Goal: Use online tool/utility: Utilize a website feature to perform a specific function

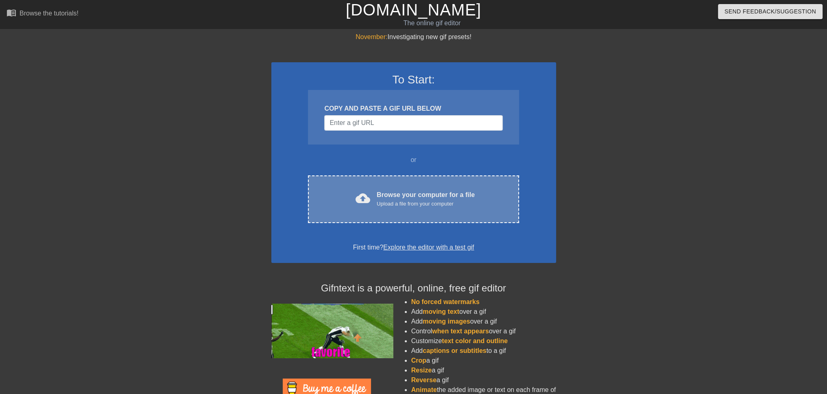
click at [469, 184] on div "cloud_upload Browse your computer for a file Upload a file from your computer C…" at bounding box center [413, 199] width 211 height 48
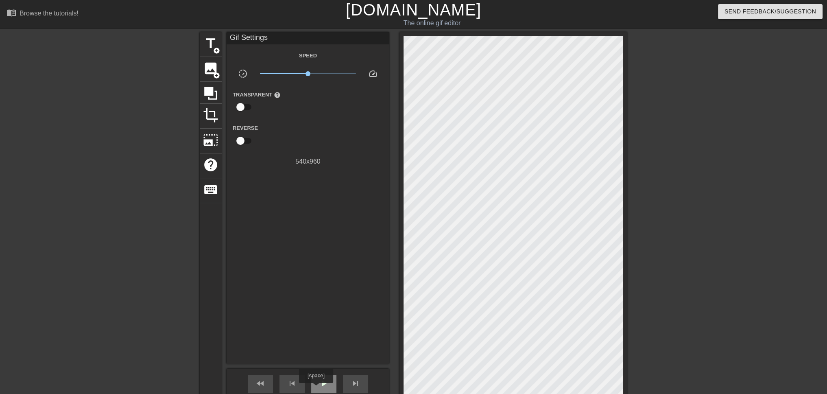
click at [316, 389] on div "play_arrow" at bounding box center [323, 384] width 25 height 18
drag, startPoint x: 308, startPoint y: 75, endPoint x: 302, endPoint y: 75, distance: 6.9
click at [302, 75] on span "x0.733" at bounding box center [301, 73] width 5 height 5
click at [301, 63] on span "x0.733" at bounding box center [301, 59] width 18 height 18
click at [303, 62] on span "x0.794" at bounding box center [303, 60] width 15 height 6
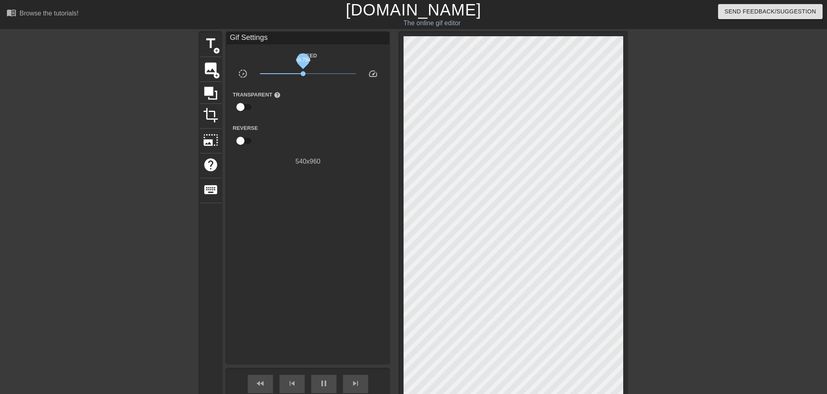
click at [302, 62] on span "x0.794" at bounding box center [303, 60] width 15 height 6
click at [302, 62] on span "x0.767" at bounding box center [302, 60] width 15 height 6
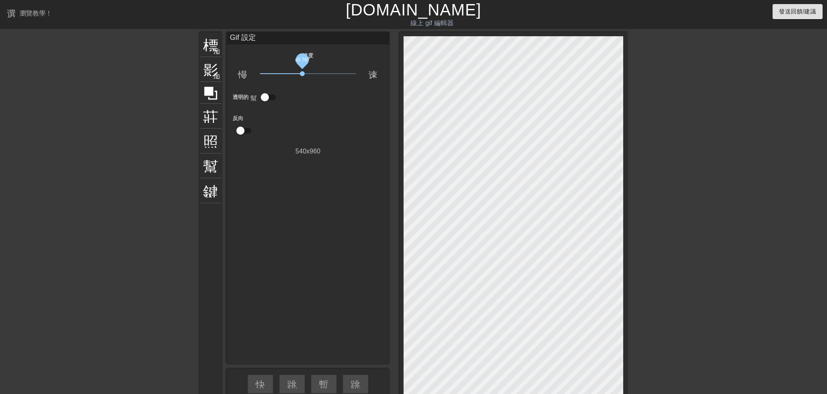
drag, startPoint x: 301, startPoint y: 74, endPoint x: 302, endPoint y: 79, distance: 5.4
click at [302, 79] on div "x0.767" at bounding box center [308, 75] width 109 height 13
click at [301, 74] on span "x0.708" at bounding box center [300, 73] width 5 height 5
click at [301, 77] on span "x0.716" at bounding box center [308, 74] width 96 height 10
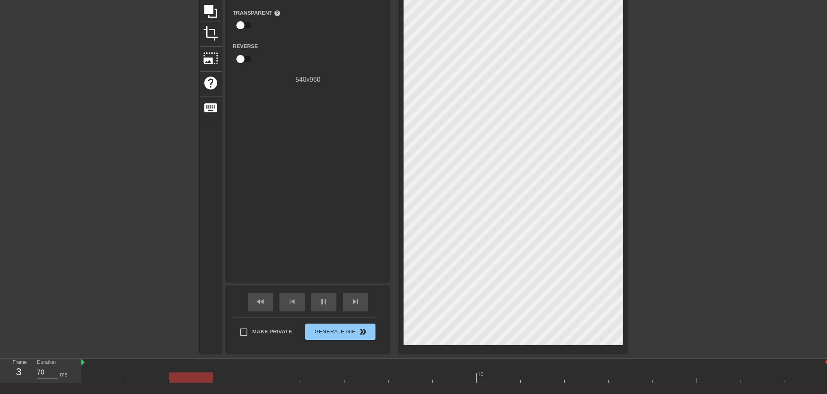
scroll to position [81, 0]
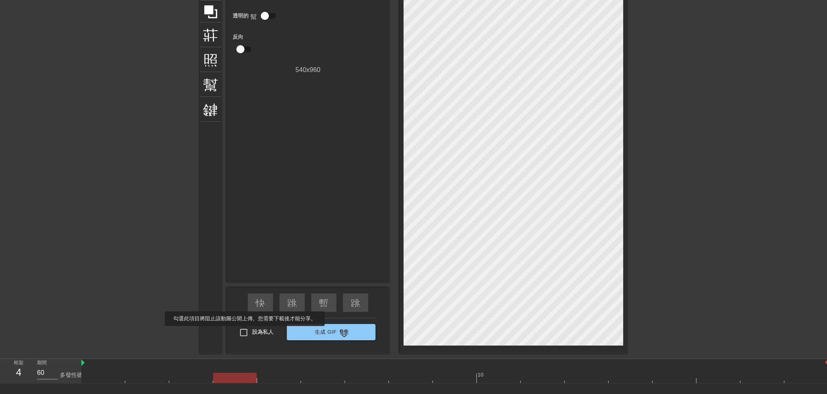
type input "70"
click at [245, 332] on input "設為私人" at bounding box center [243, 332] width 17 height 17
checkbox input "true"
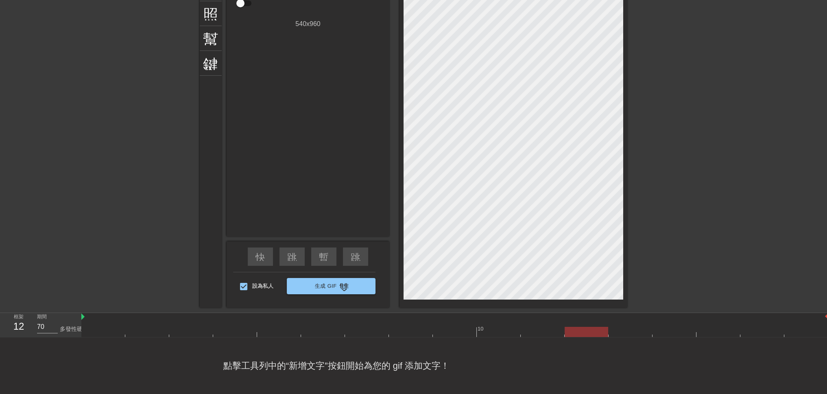
scroll to position [93, 0]
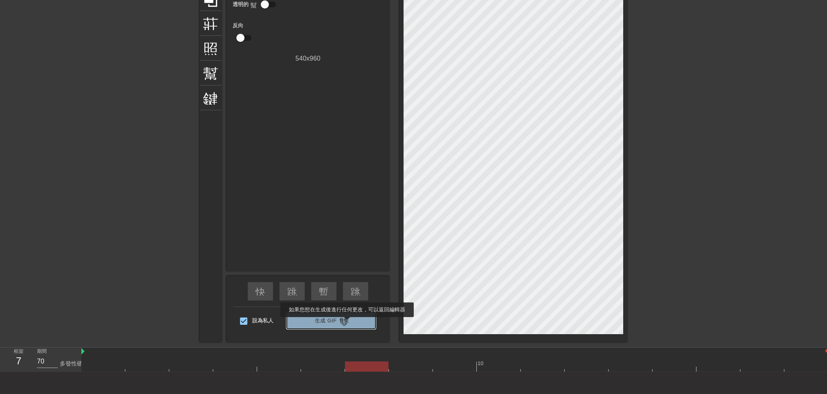
type input "60"
click at [347, 323] on font "雙箭頭" at bounding box center [353, 321] width 29 height 10
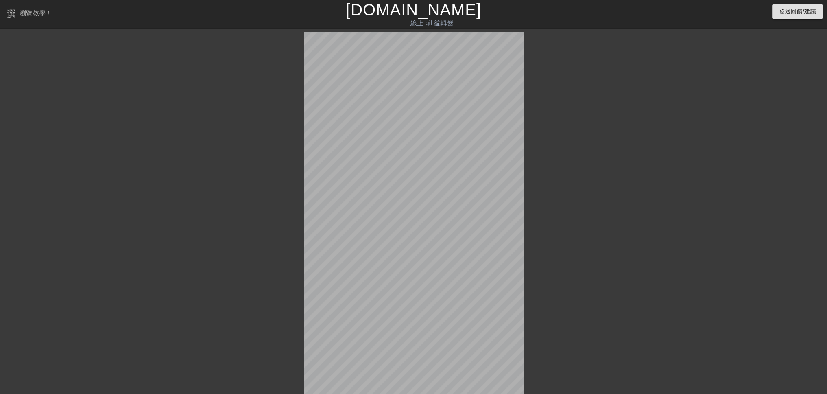
scroll to position [87, 0]
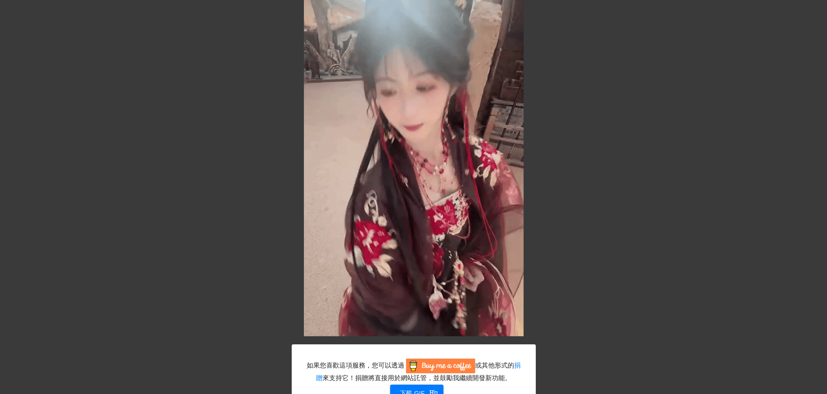
click at [80, 204] on div "如果您喜歡這項服務，您可以透過 或其他形式的 捐贈 來支持它！捐贈將直接用於網站託管，並鼓勵我繼續開發新功能。 下載 gif 取得應用程式 不喜歡現在的效果？…" at bounding box center [413, 189] width 827 height 489
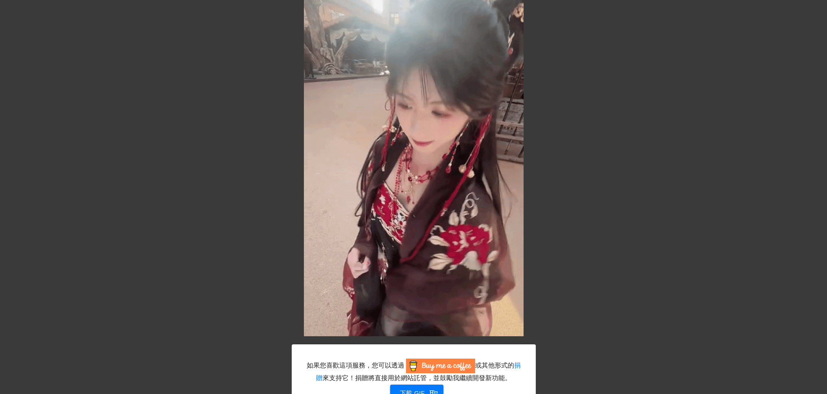
scroll to position [131, 0]
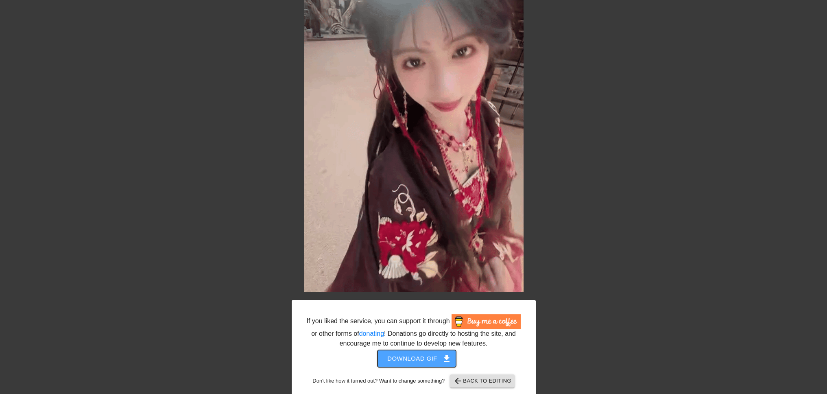
click at [412, 359] on span "Download gif get_app" at bounding box center [416, 358] width 59 height 11
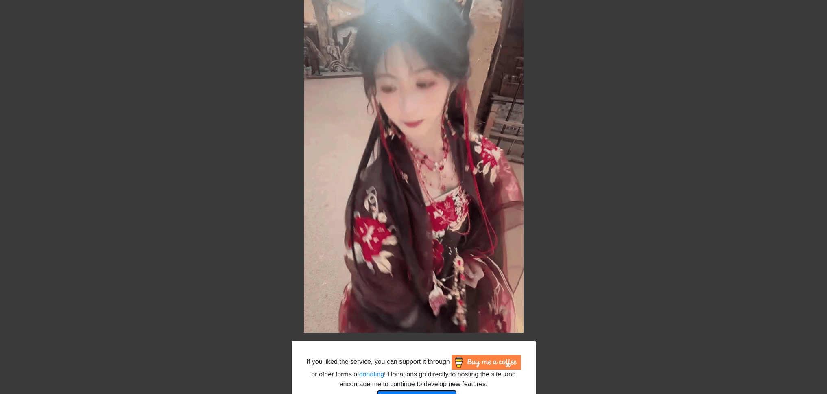
scroll to position [0, 0]
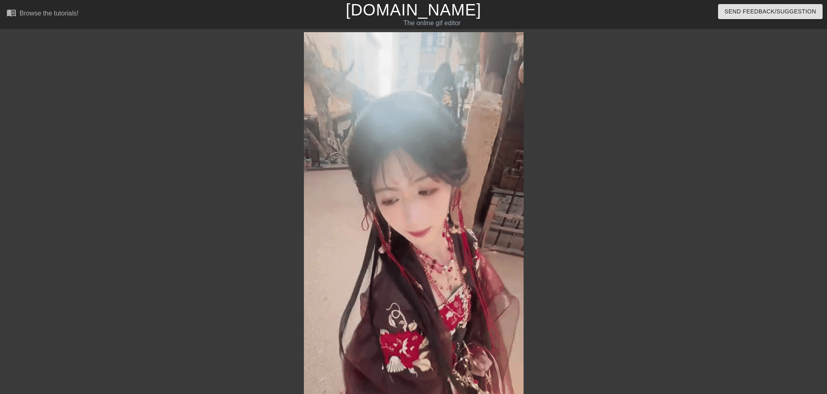
click at [420, 14] on link "[DOMAIN_NAME]" at bounding box center [414, 10] width 136 height 18
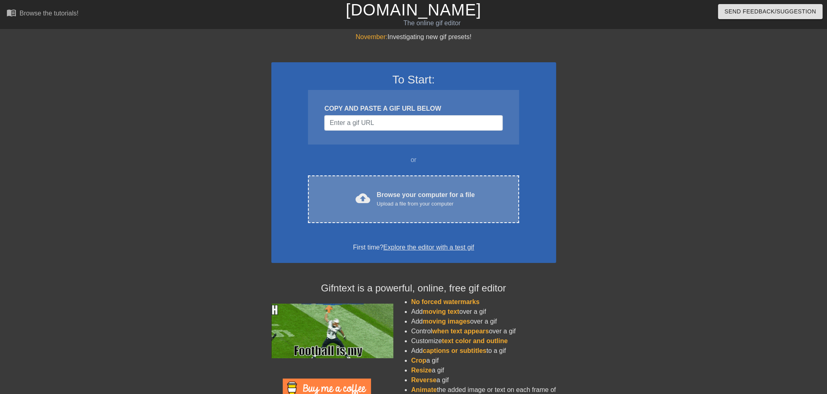
click at [396, 202] on div "Upload a file from your computer" at bounding box center [426, 204] width 98 height 8
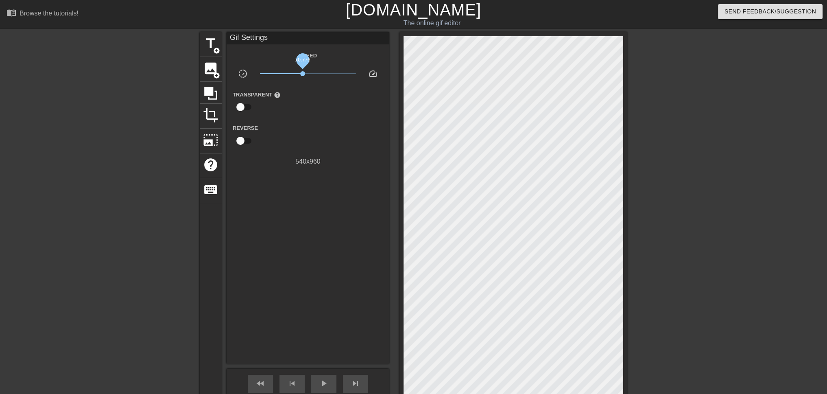
drag, startPoint x: 310, startPoint y: 71, endPoint x: 303, endPoint y: 73, distance: 7.6
click at [303, 73] on span "x0.776" at bounding box center [308, 74] width 96 height 10
click at [327, 385] on span "play_arrow" at bounding box center [324, 383] width 10 height 10
click at [304, 74] on span "x0.841" at bounding box center [304, 73] width 5 height 5
click at [306, 75] on span "x0.912" at bounding box center [306, 73] width 5 height 5
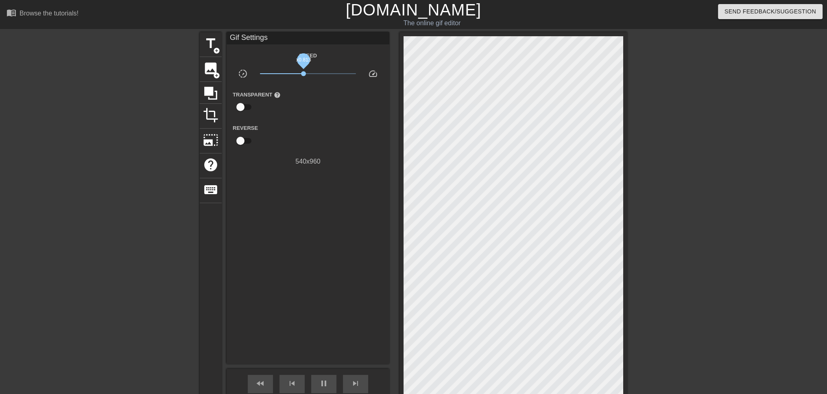
click at [304, 78] on span "x0.813" at bounding box center [308, 74] width 96 height 10
click at [304, 76] on span "x0.841" at bounding box center [308, 74] width 96 height 10
click at [153, 271] on div at bounding box center [129, 154] width 122 height 244
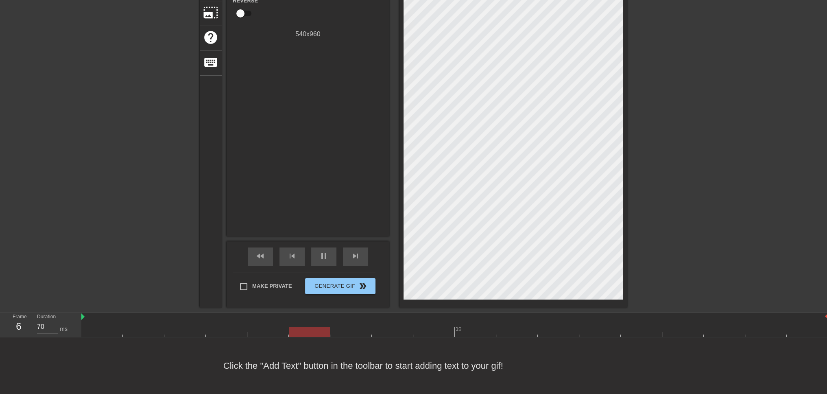
scroll to position [7, 0]
type input "60"
click at [240, 278] on input "Make Private" at bounding box center [243, 286] width 17 height 17
checkbox input "true"
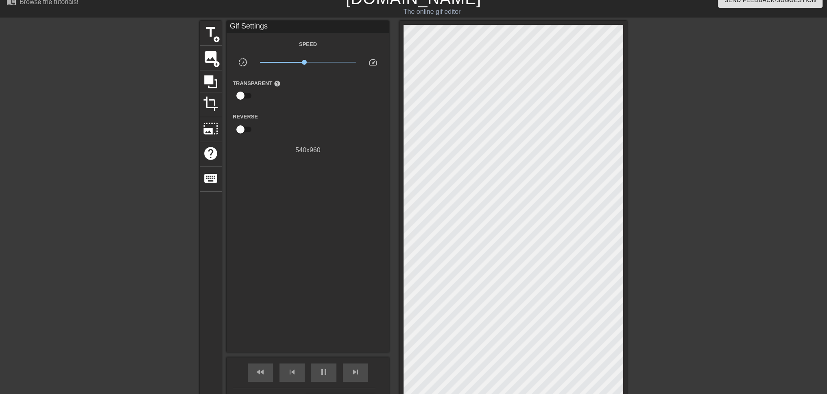
scroll to position [133, 0]
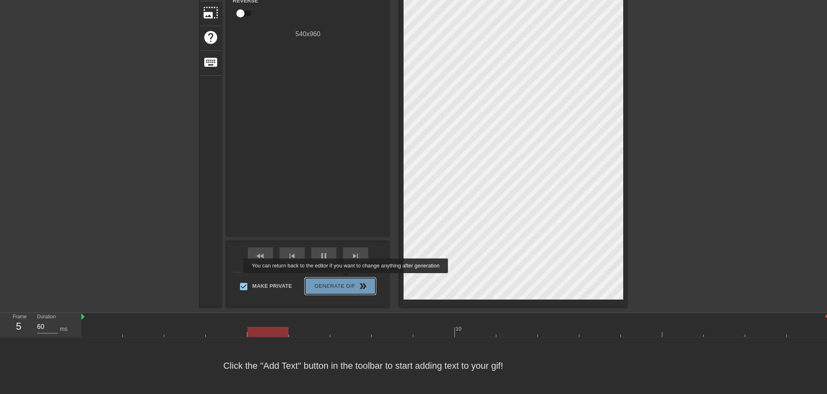
type input "70"
click at [347, 281] on span "Generate Gif double_arrow" at bounding box center [340, 286] width 64 height 10
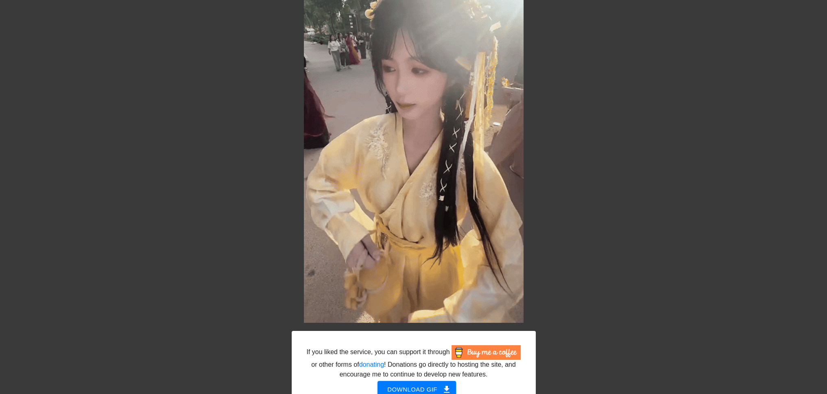
scroll to position [141, 0]
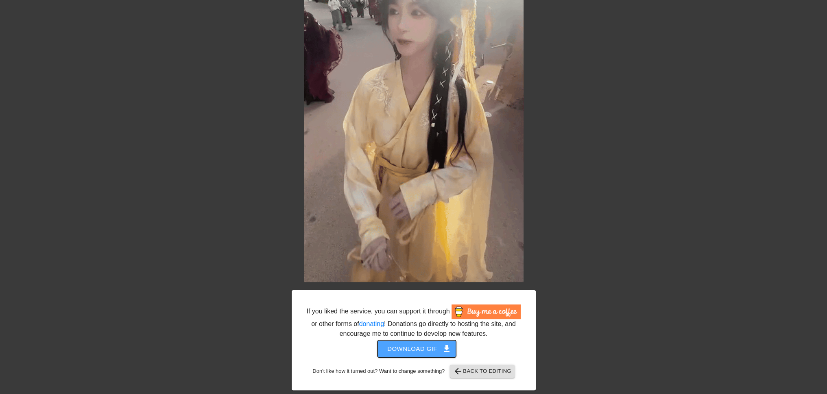
click at [404, 349] on span "Download gif get_app" at bounding box center [416, 348] width 59 height 11
